Goal: Communication & Community: Ask a question

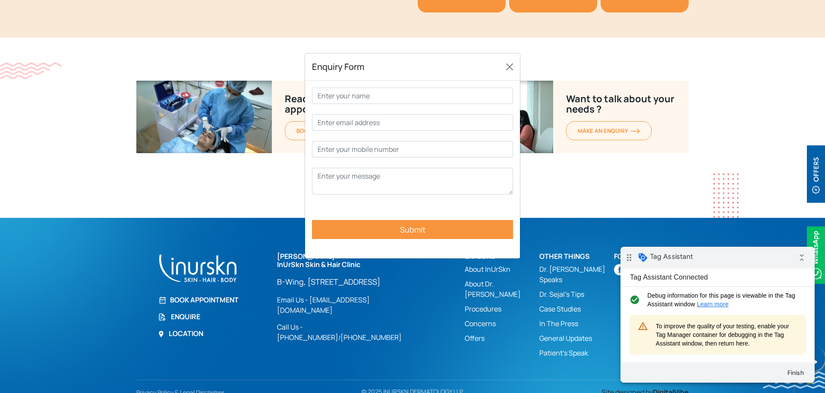
type input "test"
click at [364, 120] on input "Contact form" at bounding box center [412, 122] width 201 height 16
type input "teast@gmail.com"
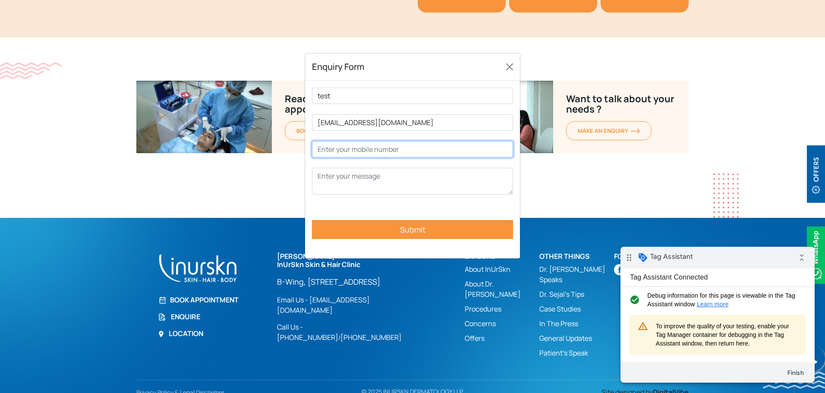
click at [368, 154] on input "Contact form" at bounding box center [412, 149] width 201 height 16
type input "7876665436"
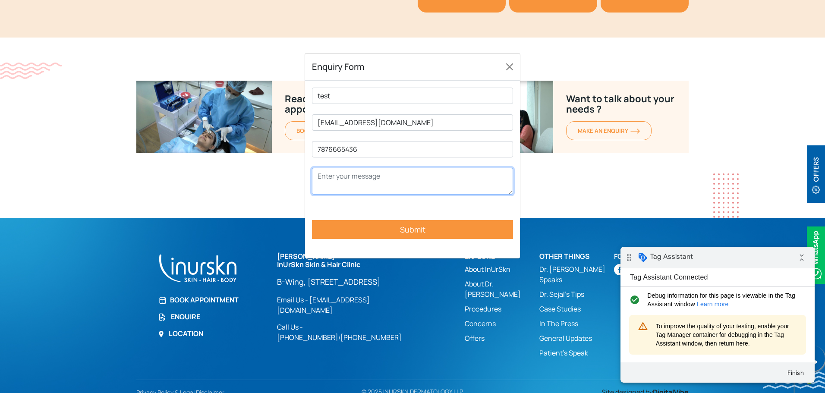
click at [355, 175] on textarea "Contact form" at bounding box center [412, 181] width 201 height 27
type textarea "testing"
click at [403, 228] on input "Submit" at bounding box center [412, 229] width 201 height 19
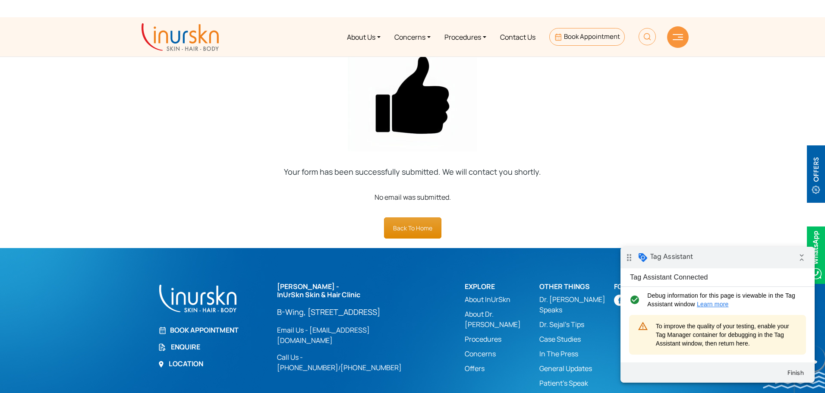
click at [425, 226] on link "Back To Home" at bounding box center [412, 227] width 57 height 21
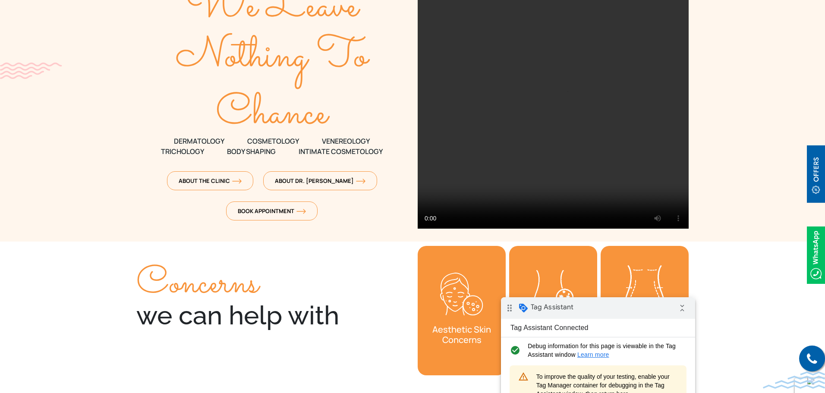
click at [627, 311] on div "drag_indicator Tag Assistant collapse_all" at bounding box center [598, 308] width 194 height 22
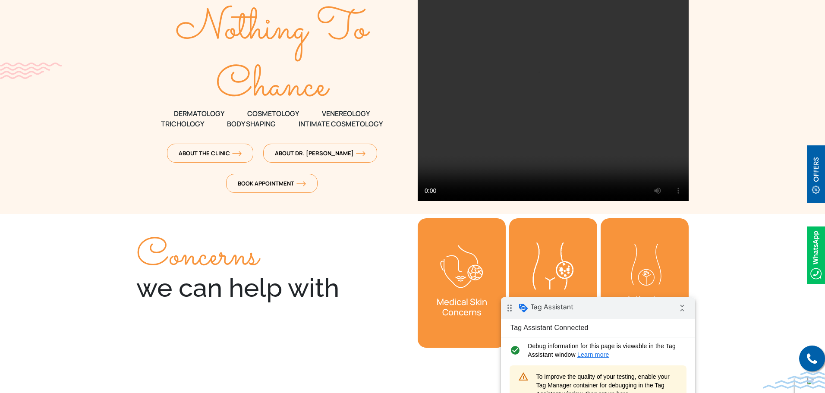
scroll to position [129, 0]
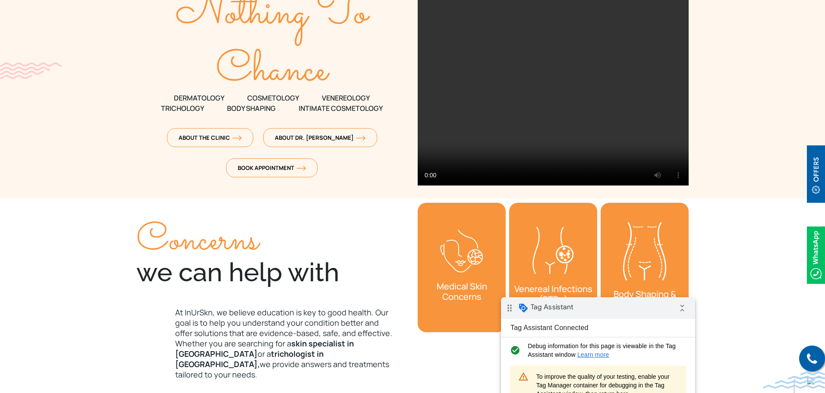
click at [815, 171] on img at bounding box center [816, 173] width 18 height 57
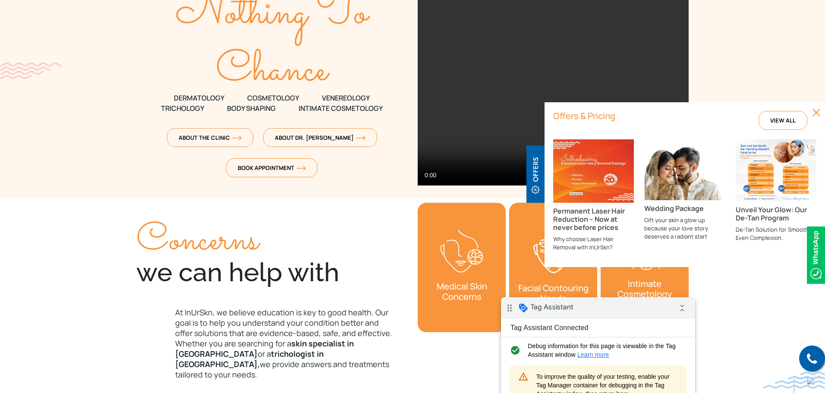
click at [815, 115] on img at bounding box center [816, 112] width 9 height 9
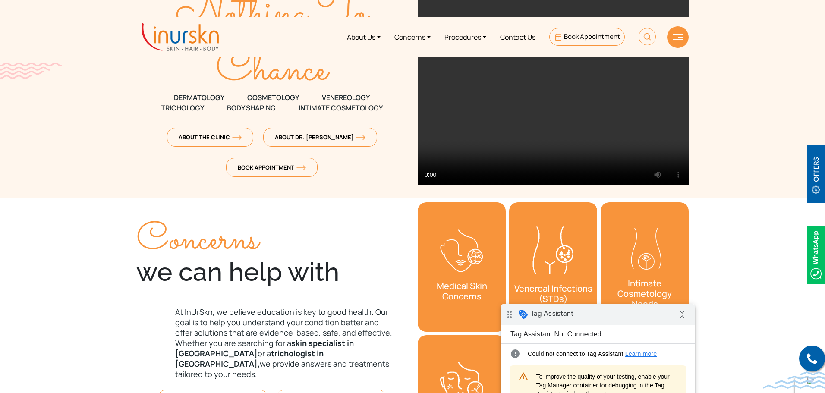
scroll to position [0, 0]
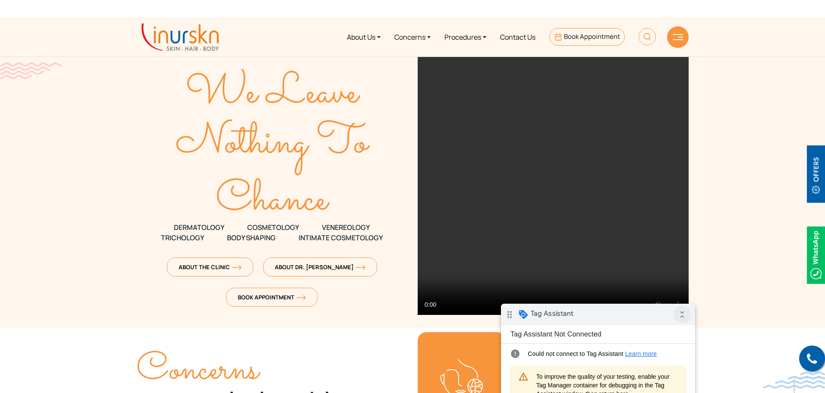
click at [682, 311] on icon "collapse_all" at bounding box center [681, 314] width 17 height 17
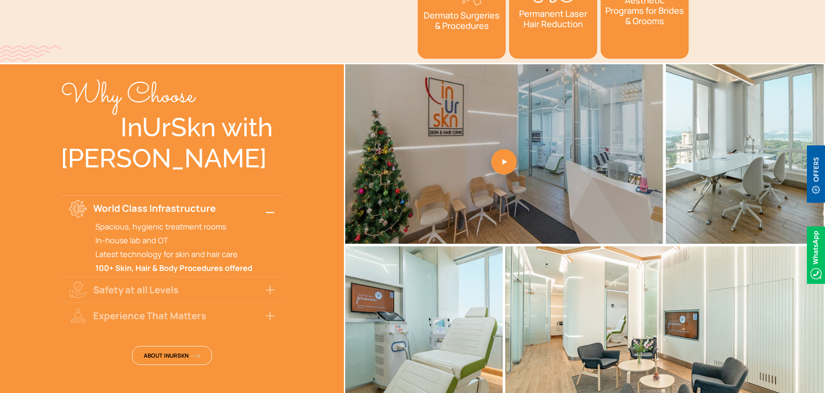
scroll to position [3441, 0]
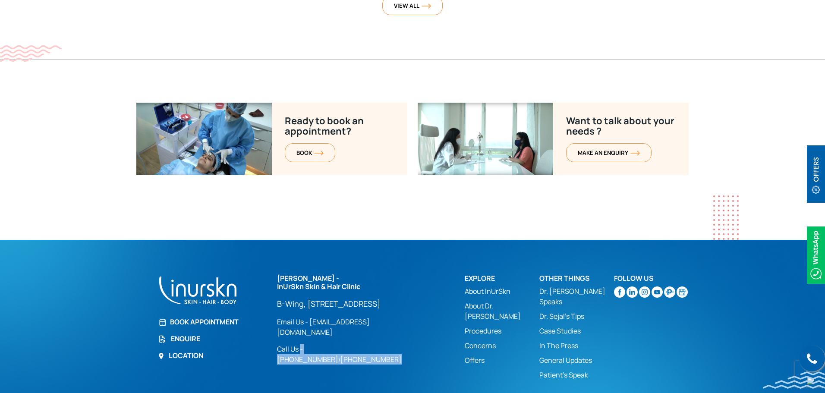
drag, startPoint x: 430, startPoint y: 335, endPoint x: 301, endPoint y: 339, distance: 129.0
click at [301, 339] on div "Dr. Sejal Saheta - InUrSkn Skin & Hair Clinic B-Wing, #705, 7th Floor, Powai Pl…" at bounding box center [365, 319] width 177 height 90
click at [453, 198] on section "Ready to book an appointment? BOOK Want to talk about your needs ? MAKE AN enqu…" at bounding box center [412, 171] width 825 height 137
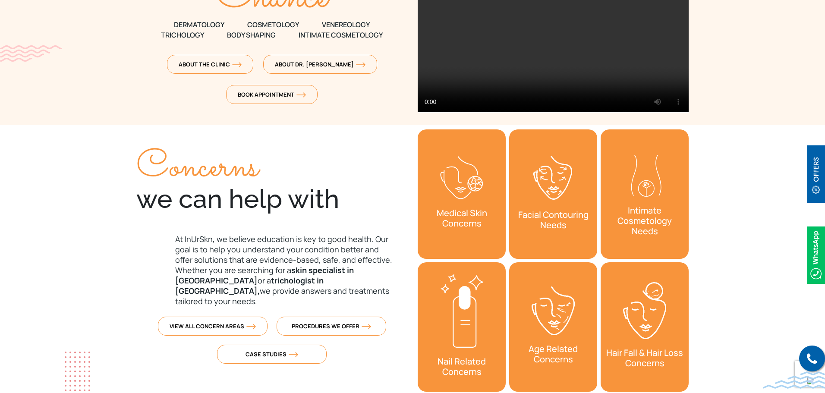
scroll to position [216, 0]
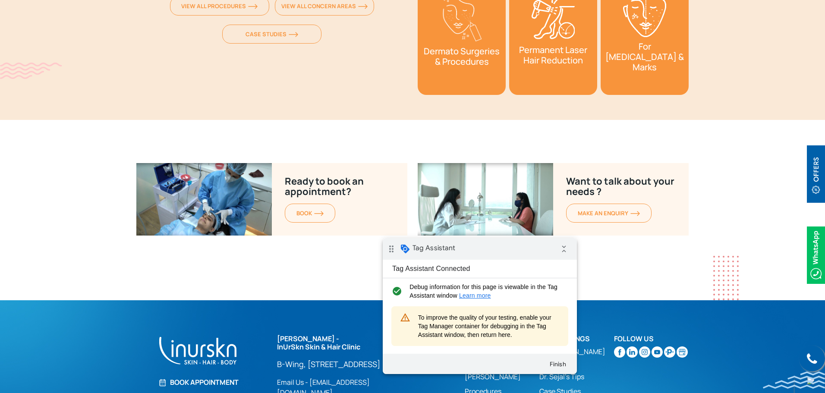
scroll to position [3386, 0]
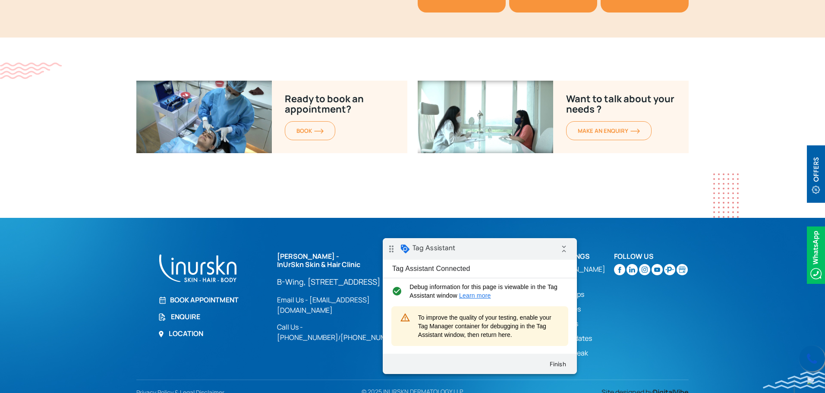
click at [814, 359] on icon at bounding box center [812, 358] width 10 height 13
